Goal: Information Seeking & Learning: Learn about a topic

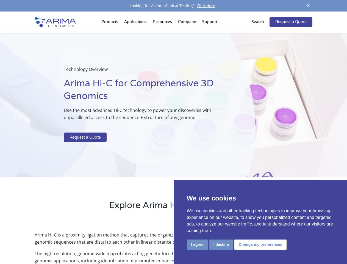
click at [173, 132] on p at bounding box center [146, 128] width 164 height 7
click at [197, 244] on button "I agree" at bounding box center [197, 244] width 21 height 10
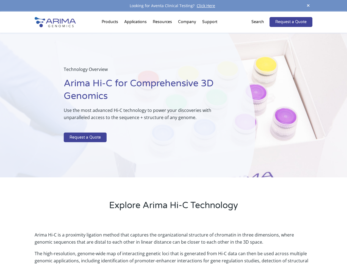
click at [221, 244] on p "Arima Hi-C is a proximity ligation method that captures the organizational stru…" at bounding box center [174, 240] width 278 height 19
click at [260, 244] on p "Arima Hi-C is a proximity ligation method that captures the organizational stru…" at bounding box center [174, 240] width 278 height 19
click at [308, 6] on span at bounding box center [308, 5] width 8 height 7
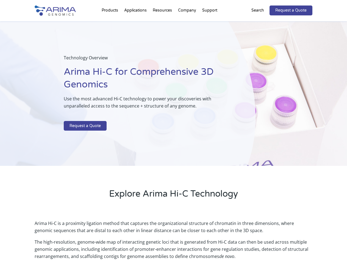
click at [173, 138] on div "Technology Overview Arima Hi-C for Comprehensive 3D Genomics Use the most advan…" at bounding box center [128, 93] width 256 height 145
click at [111, 23] on div "Technology Overview Arima Hi-C for Comprehensive 3D Genomics Use the most advan…" at bounding box center [128, 93] width 256 height 145
click at [163, 23] on div "Technology Overview Arima Hi-C for Comprehensive 3D Genomics Use the most advan…" at bounding box center [128, 93] width 256 height 145
click at [187, 23] on div "Technology Overview Arima Hi-C for Comprehensive 3D Genomics Use the most advan…" at bounding box center [128, 93] width 256 height 145
click at [210, 23] on div "Technology Overview Arima Hi-C for Comprehensive 3D Genomics Use the most advan…" at bounding box center [128, 93] width 256 height 145
